Goal: Book appointment/travel/reservation

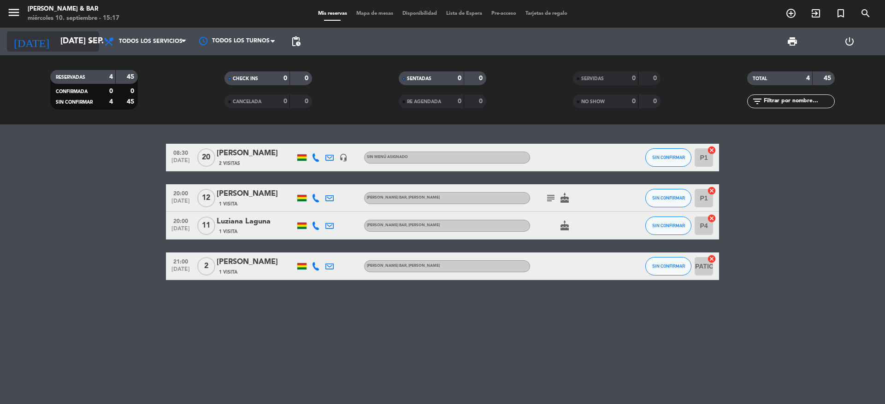
click at [83, 41] on input "[DATE] sep." at bounding box center [109, 41] width 107 height 18
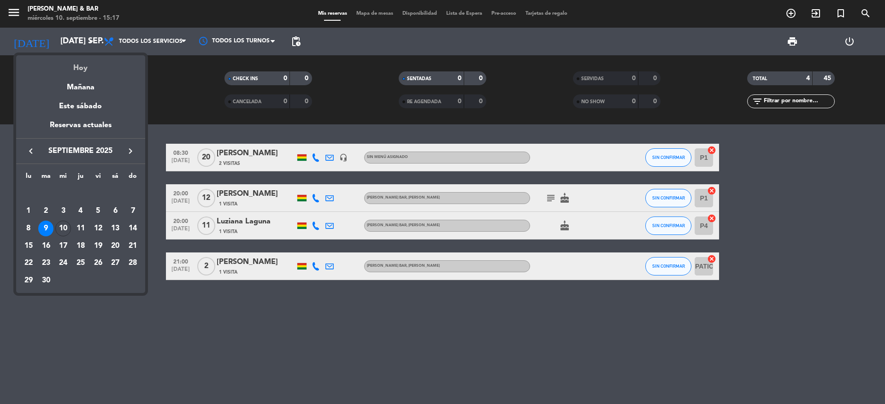
click at [80, 65] on div "Hoy" at bounding box center [80, 64] width 129 height 19
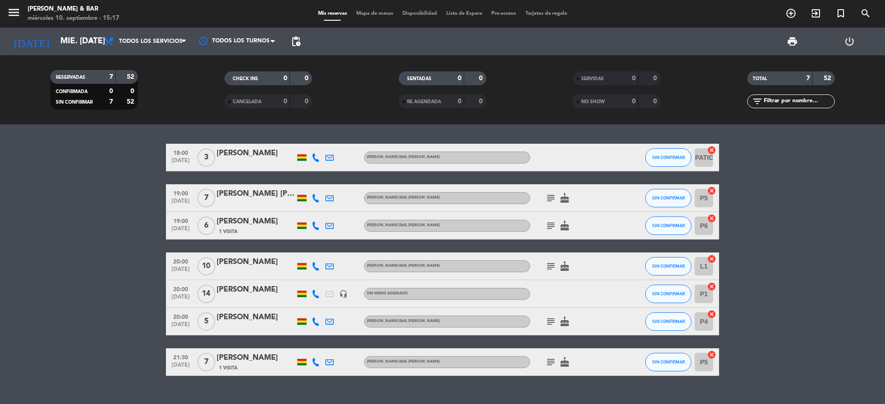
scroll to position [18, 0]
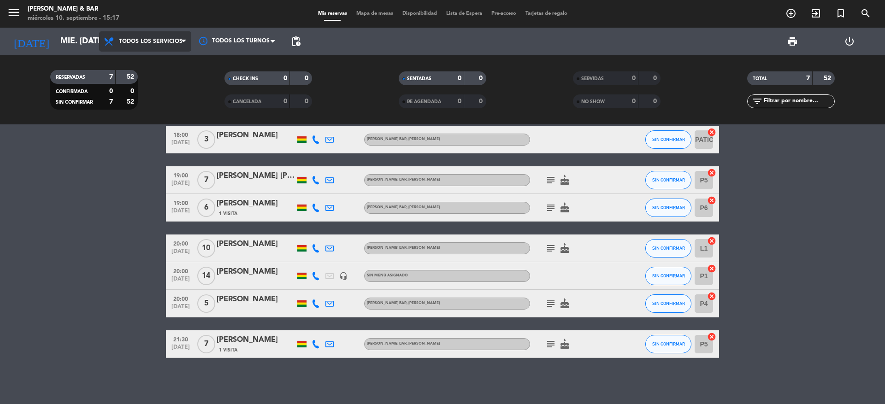
click at [178, 46] on span "Todos los servicios" at bounding box center [145, 41] width 92 height 20
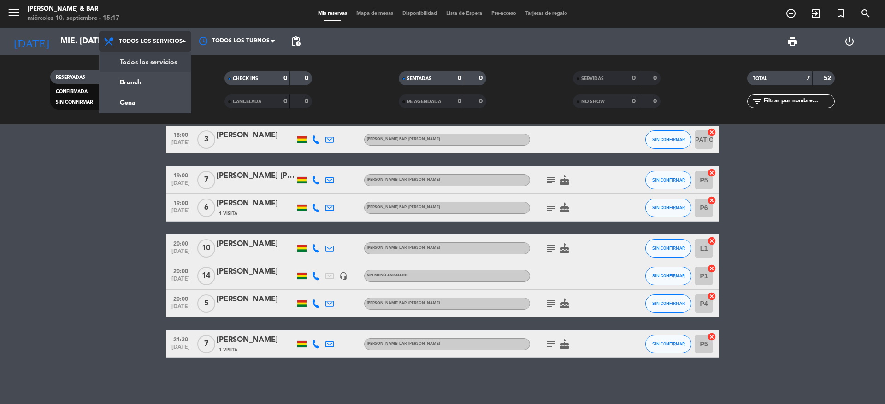
click at [176, 41] on span "Todos los servicios" at bounding box center [151, 41] width 64 height 6
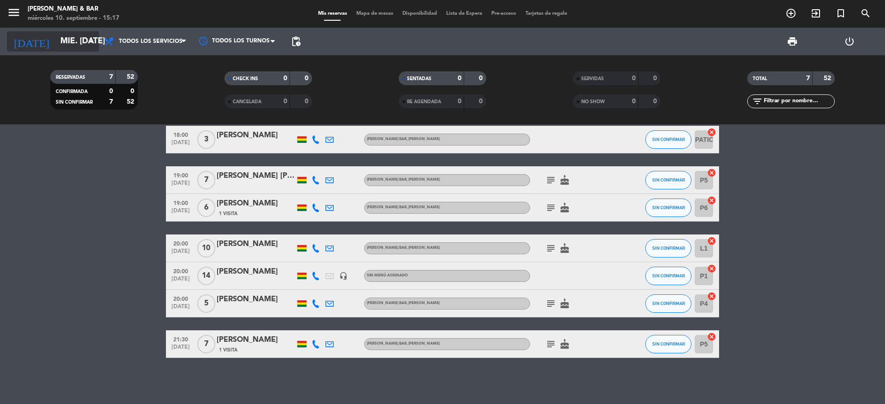
click at [78, 43] on input "mié. [DATE]" at bounding box center [109, 41] width 107 height 18
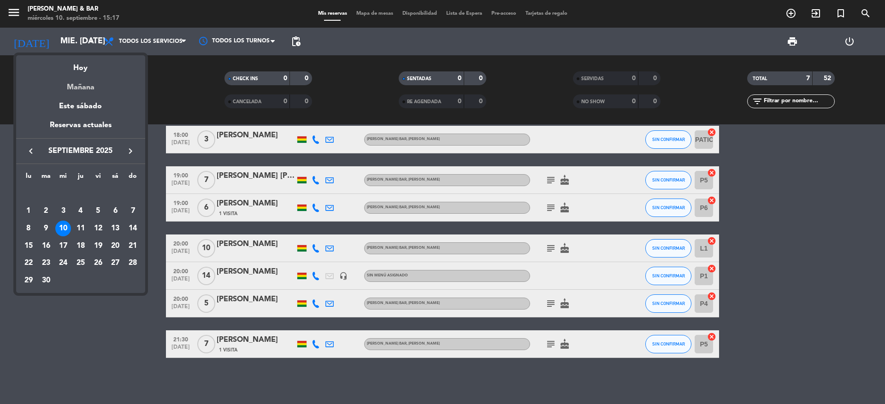
click at [86, 83] on div "Mañana" at bounding box center [80, 84] width 129 height 19
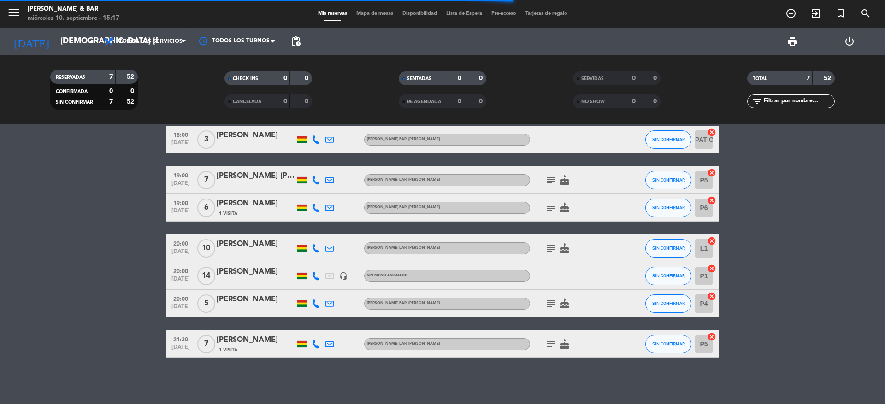
scroll to position [0, 0]
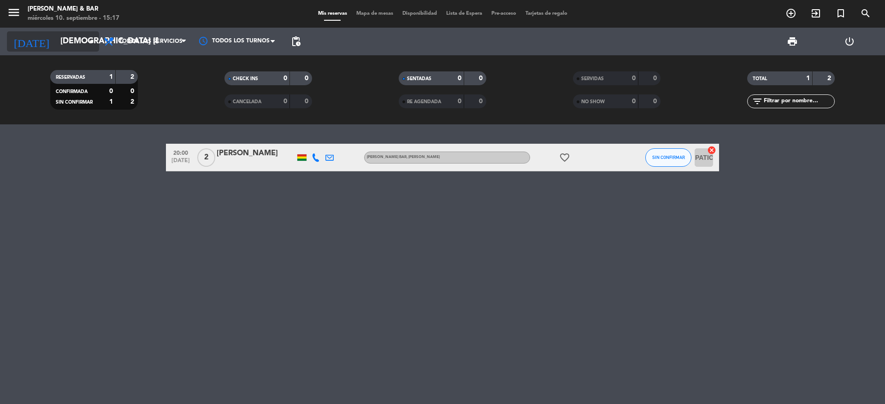
click at [86, 39] on icon "arrow_drop_down" at bounding box center [91, 41] width 11 height 11
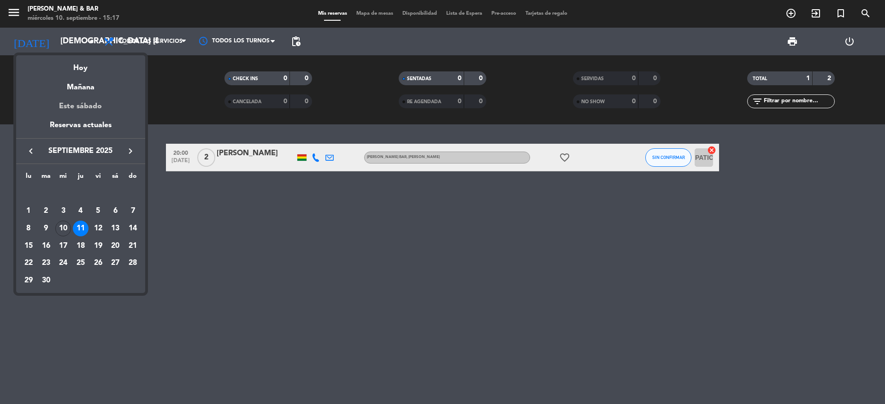
click at [84, 104] on div "Este sábado" at bounding box center [80, 107] width 129 height 26
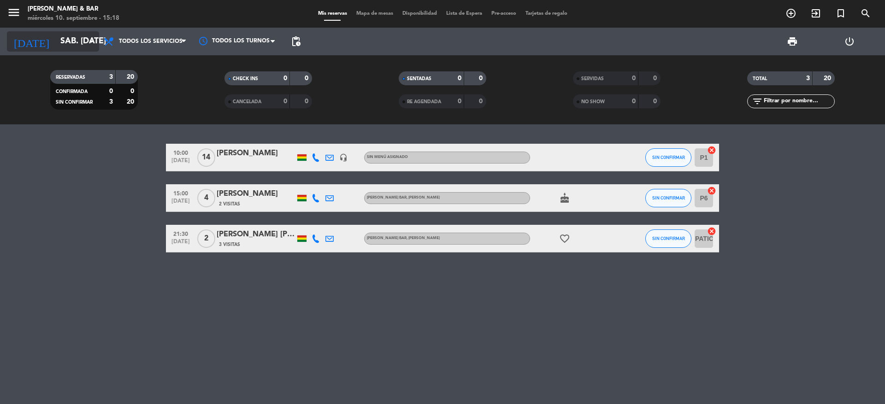
click at [91, 39] on icon "arrow_drop_down" at bounding box center [91, 41] width 11 height 11
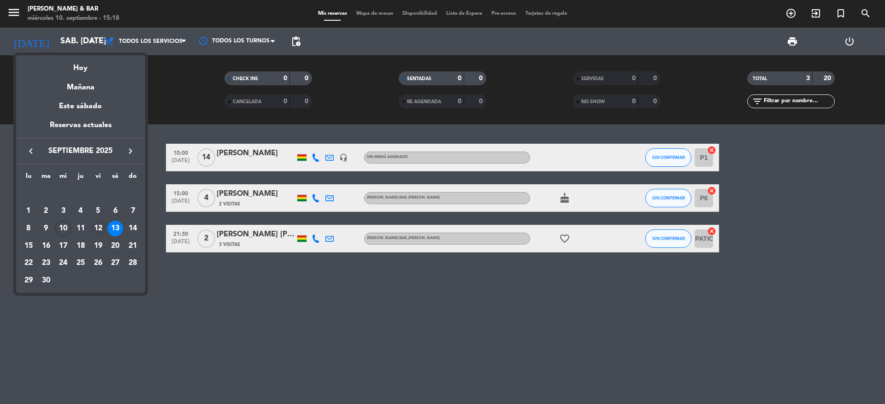
click at [95, 228] on div "12" at bounding box center [98, 229] width 16 height 16
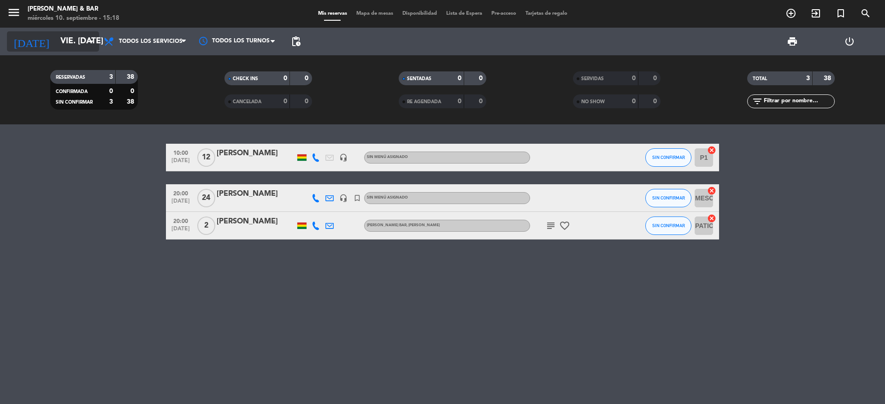
click at [89, 41] on icon "arrow_drop_down" at bounding box center [91, 41] width 11 height 11
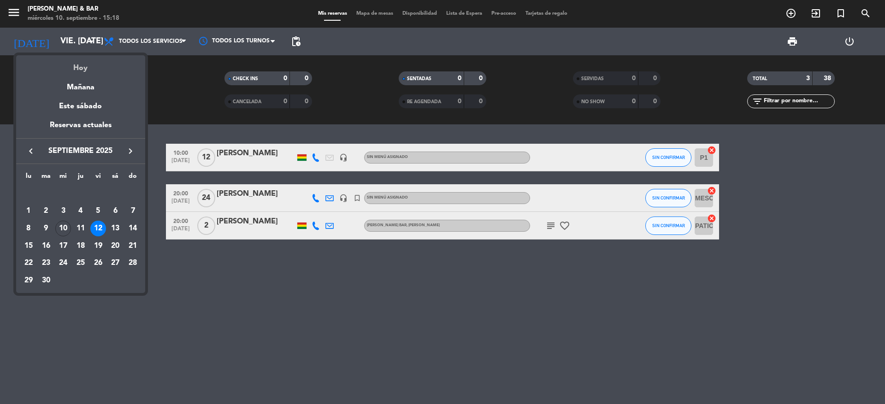
click at [77, 68] on div "Hoy" at bounding box center [80, 64] width 129 height 19
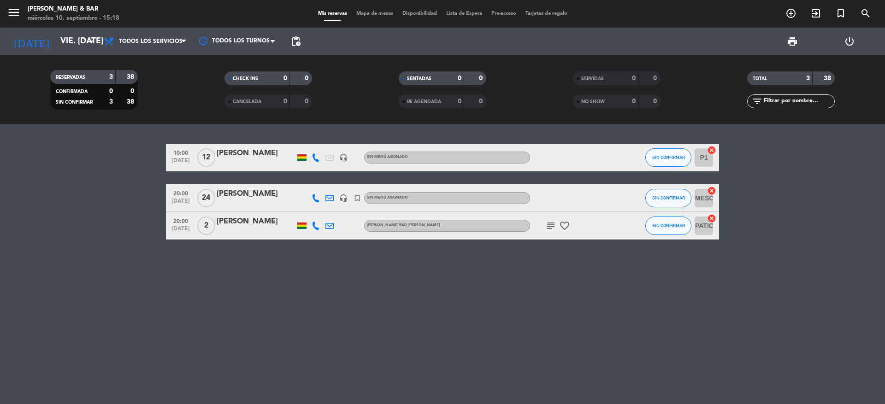
type input "mié. [DATE]"
